Goal: Check status: Check status

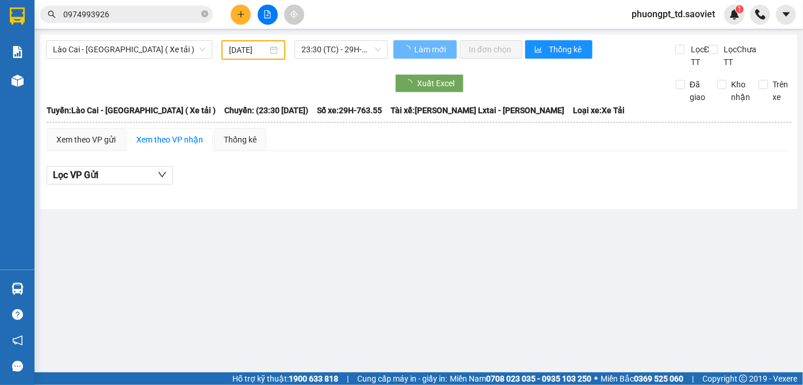
click at [123, 13] on input "0974993926" at bounding box center [131, 14] width 136 height 13
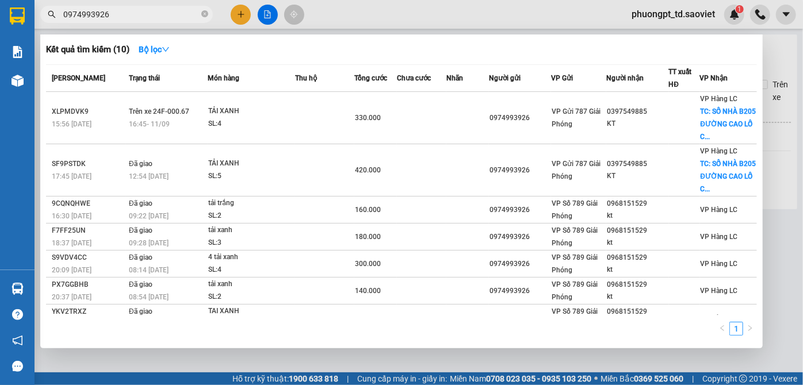
click at [123, 13] on input "0974993926" at bounding box center [131, 14] width 136 height 13
paste input "0862289588"
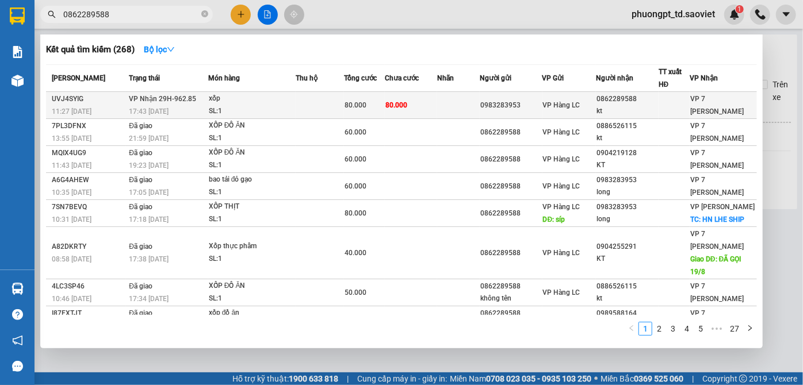
type input "0862289588"
click at [702, 101] on span "VP 7 [PERSON_NAME]" at bounding box center [717, 105] width 54 height 21
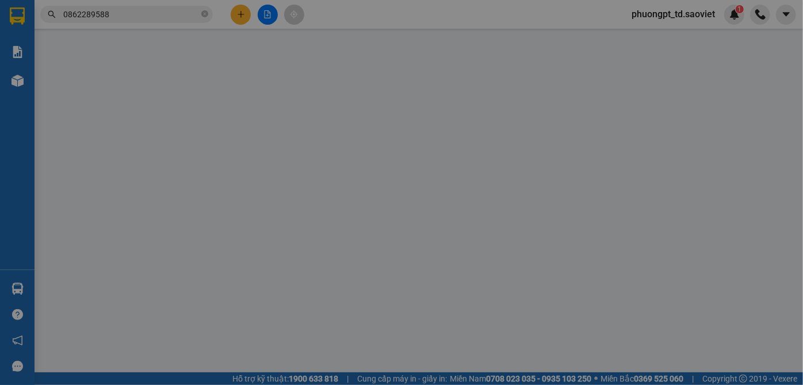
type input "0983283953"
type input "0862289588"
type input "kt"
type input "80.000"
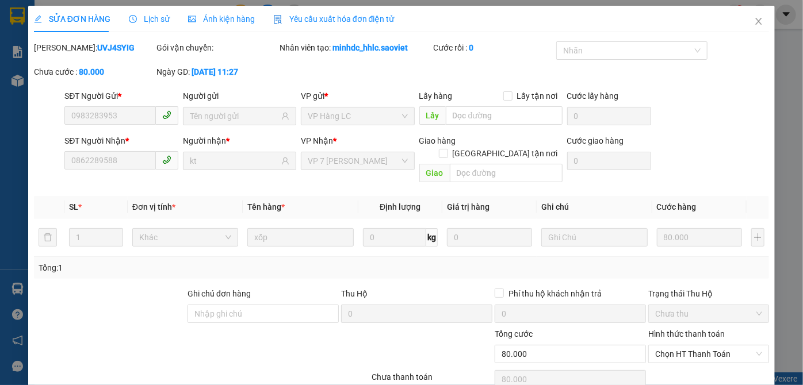
click at [120, 22] on div "SỬA ĐƠN HÀNG Lịch sử Ảnh kiện hàng Yêu cầu xuất hóa đơn điện tử" at bounding box center [214, 19] width 361 height 26
click at [145, 25] on div "Lịch sử" at bounding box center [149, 19] width 41 height 13
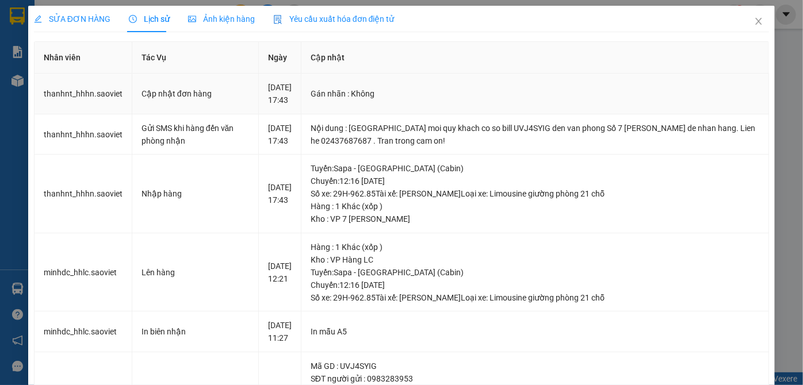
drag, startPoint x: 500, startPoint y: 162, endPoint x: 253, endPoint y: 93, distance: 256.5
click at [253, 93] on tbody "thanhnt_hhhn.saoviet Cập nhật đơn hàng [DATE] 17:43 Gán nhãn : Không thanhnt_…" at bounding box center [402, 303] width 735 height 459
click at [253, 93] on td "Cập nhật đơn hàng" at bounding box center [195, 94] width 127 height 41
drag, startPoint x: 253, startPoint y: 93, endPoint x: 518, endPoint y: 175, distance: 277.7
click at [518, 175] on tbody "thanhnt_hhhn.saoviet Cập nhật đơn hàng [DATE] 17:43 Gán nhãn : Không thanhnt_…" at bounding box center [402, 303] width 735 height 459
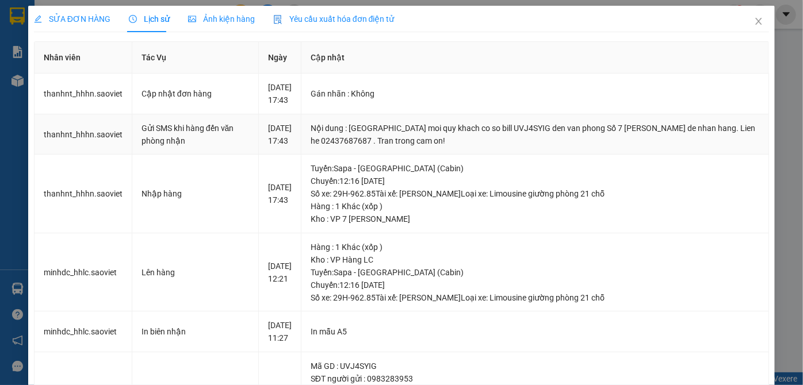
click at [518, 155] on td "Nội dung : [GEOGRAPHIC_DATA] moi quy khach co so bill UVJ4SYIG den van phong Số…" at bounding box center [535, 134] width 468 height 41
click at [98, 16] on span "SỬA ĐƠN HÀNG" at bounding box center [72, 18] width 77 height 9
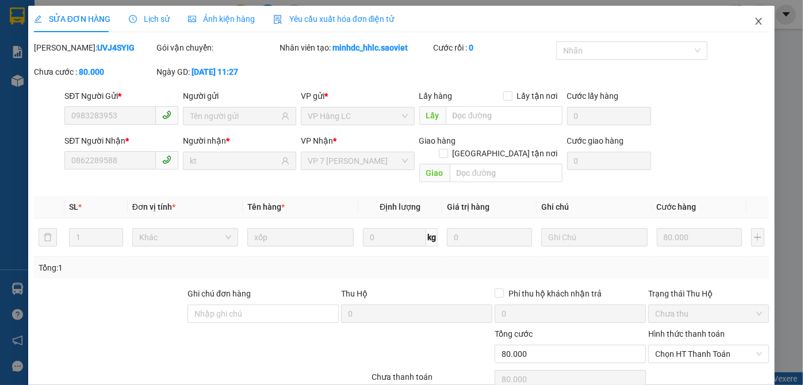
click at [754, 19] on icon "close" at bounding box center [758, 21] width 9 height 9
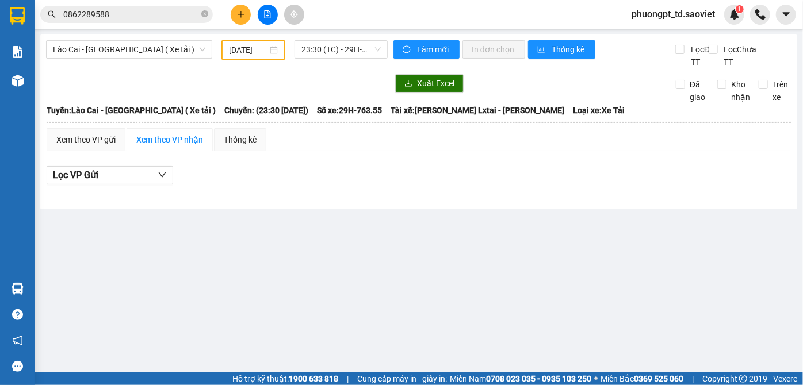
click at [140, 19] on input "0862289588" at bounding box center [131, 14] width 136 height 13
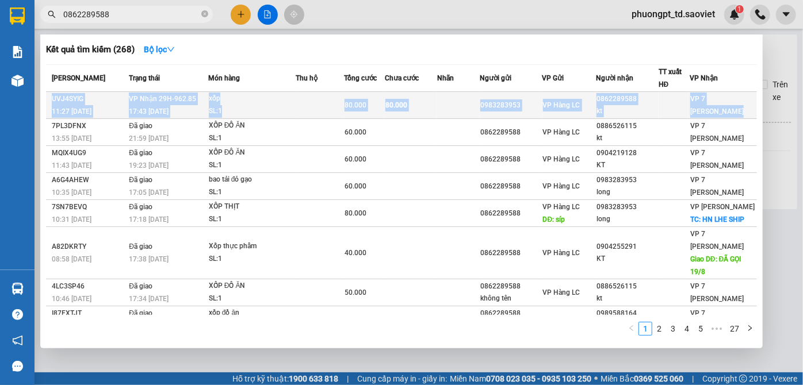
drag, startPoint x: 52, startPoint y: 94, endPoint x: 739, endPoint y: 110, distance: 687.8
click at [739, 110] on tr "UVJ4SYIG 11:27 [DATE] VP Nhận 29H-962.85 17:43 [DATE] xốp SL: 1 80.000 80.000 0…" at bounding box center [401, 105] width 711 height 27
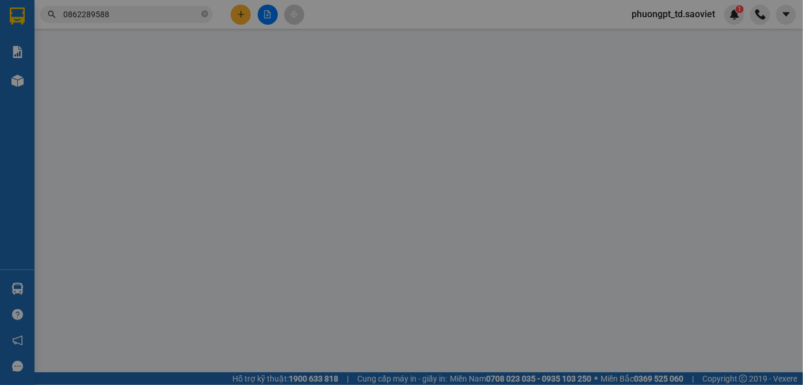
type input "0983283953"
type input "0862289588"
type input "kt"
type input "80.000"
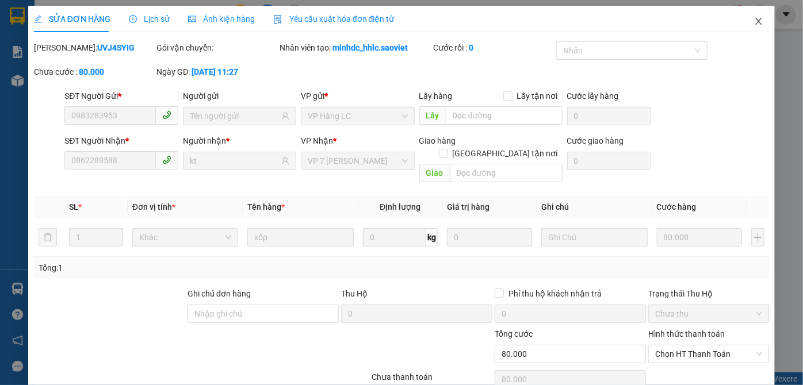
click at [755, 21] on icon "close" at bounding box center [758, 21] width 6 height 7
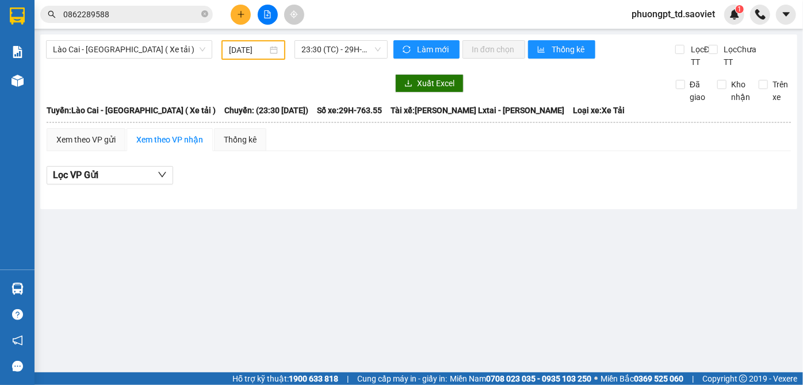
click at [134, 18] on input "0862289588" at bounding box center [131, 14] width 136 height 13
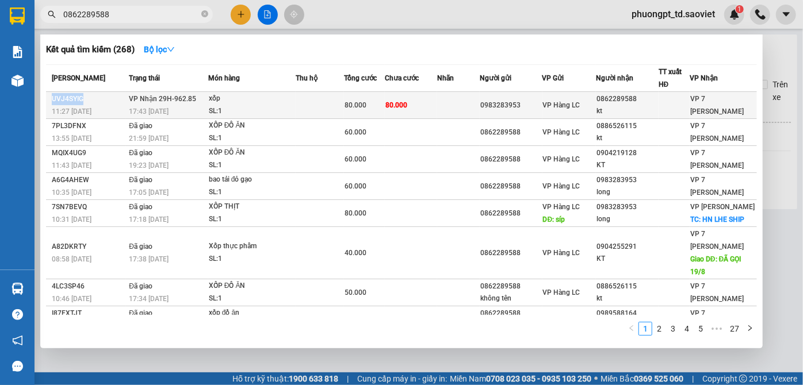
drag, startPoint x: 50, startPoint y: 100, endPoint x: 102, endPoint y: 100, distance: 51.8
click at [102, 100] on td "UVJ4SYIG 11:27 [DATE]" at bounding box center [86, 105] width 80 height 27
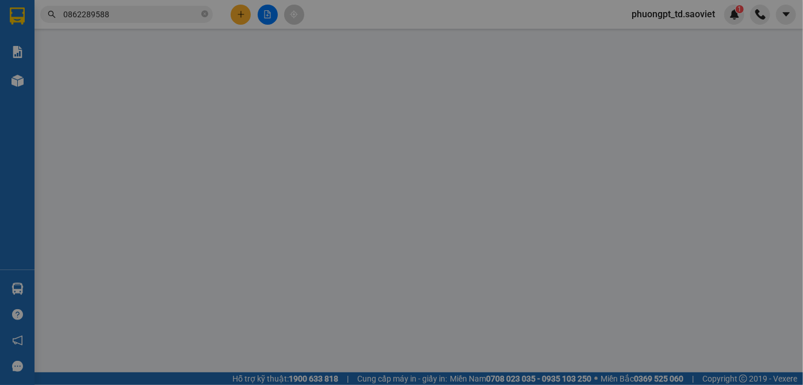
type input "0983283953"
type input "0862289588"
type input "kt"
type input "80.000"
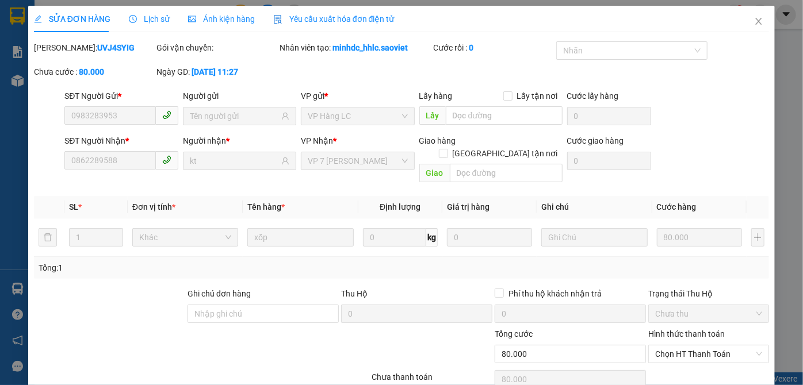
drag, startPoint x: 58, startPoint y: 49, endPoint x: 109, endPoint y: 49, distance: 51.2
click at [109, 49] on div "Mã ĐH: UVJ4SYIG" at bounding box center [94, 47] width 121 height 13
drag, startPoint x: 62, startPoint y: 44, endPoint x: 102, endPoint y: 50, distance: 40.2
click at [102, 50] on div "Mã ĐH: UVJ4SYIG" at bounding box center [94, 47] width 121 height 13
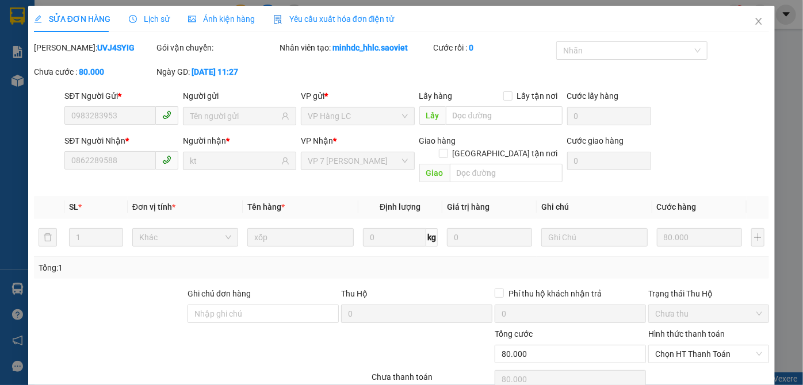
copy b "UVJ4SYIG"
